Goal: Information Seeking & Learning: Learn about a topic

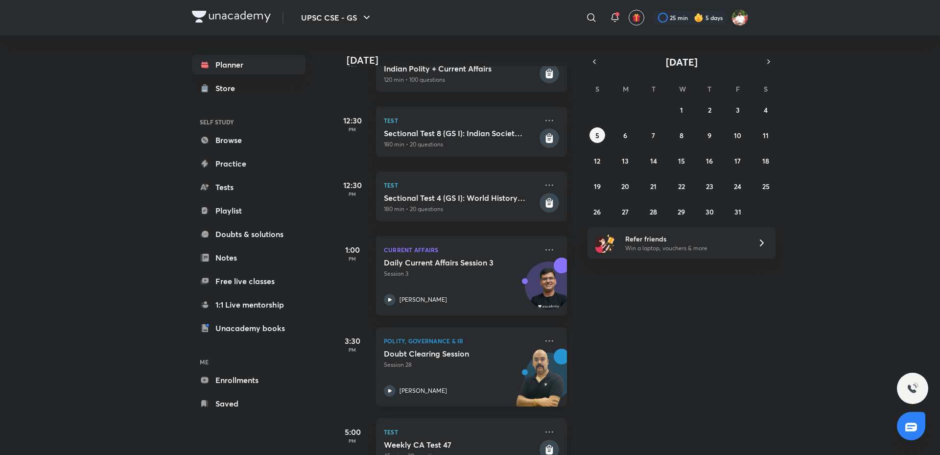
scroll to position [186, 0]
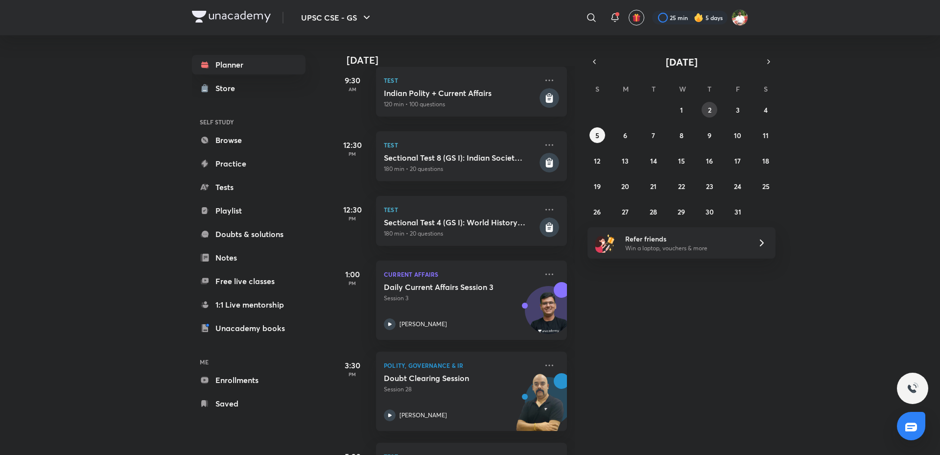
click at [714, 112] on button "2" at bounding box center [710, 110] width 16 height 16
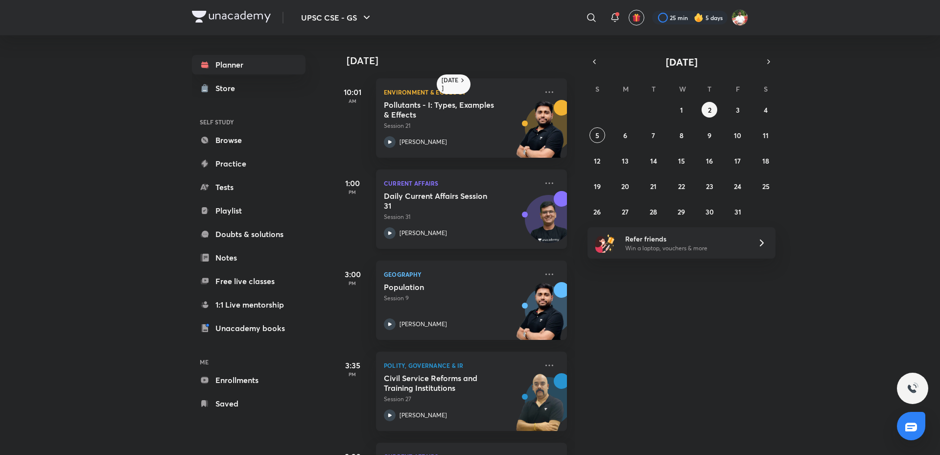
click at [452, 205] on h5 "Daily Current Affairs Session 31" at bounding box center [445, 201] width 122 height 20
click at [742, 105] on button "3" at bounding box center [738, 110] width 16 height 16
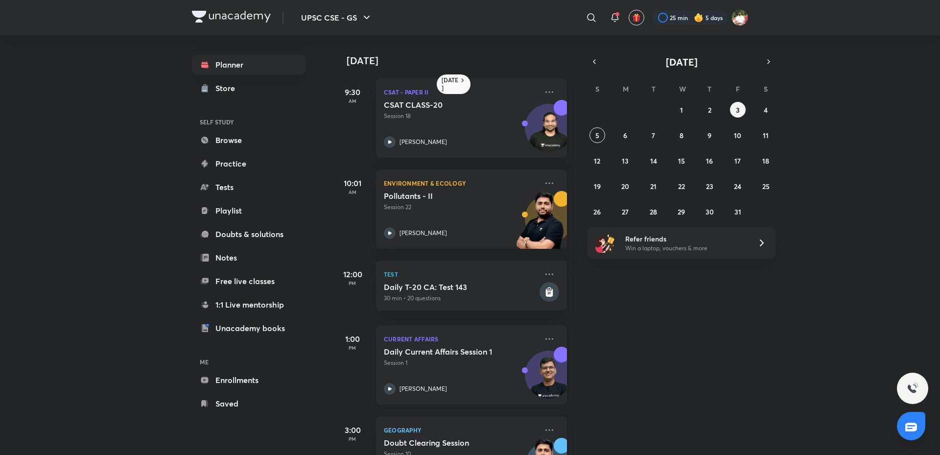
click at [469, 359] on p "Session 1" at bounding box center [461, 362] width 154 height 9
